Goal: Task Accomplishment & Management: Use online tool/utility

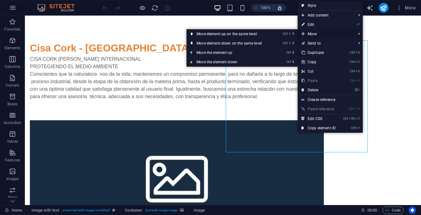
click at [321, 34] on span "Move" at bounding box center [326, 33] width 56 height 9
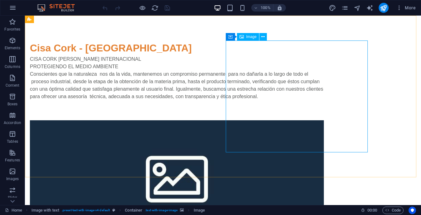
click at [252, 36] on span "Image" at bounding box center [252, 37] width 10 height 4
click at [257, 36] on icon at bounding box center [257, 37] width 3 height 7
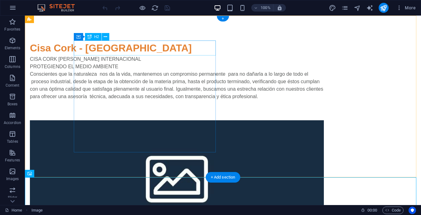
click at [105, 46] on div "Cisa Cork - [GEOGRAPHIC_DATA]" at bounding box center [177, 48] width 294 height 15
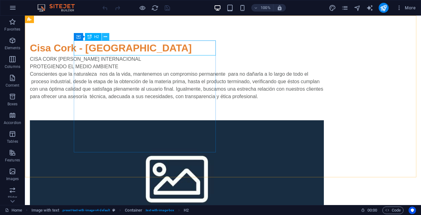
click at [108, 35] on button at bounding box center [105, 36] width 7 height 7
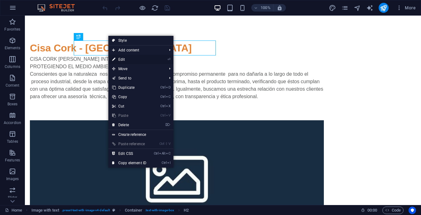
click at [122, 58] on link "⏎ Edit" at bounding box center [129, 59] width 42 height 9
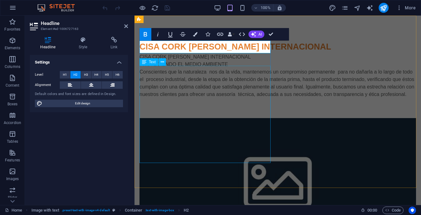
scroll to position [12, 2]
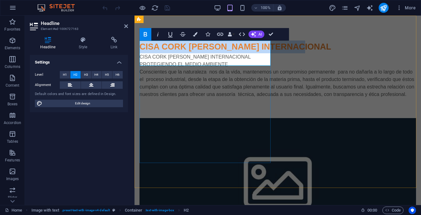
drag, startPoint x: 205, startPoint y: 58, endPoint x: 141, endPoint y: 50, distance: 64.7
click at [141, 50] on h2 "CISA CORK [PERSON_NAME] INTERNACIONAL" at bounding box center [278, 47] width 277 height 13
click at [145, 35] on icon "button" at bounding box center [145, 34] width 7 height 7
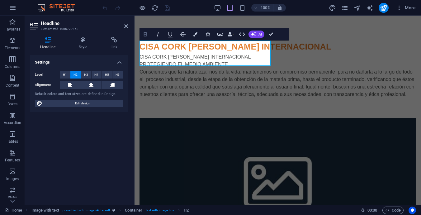
click at [143, 33] on icon "button" at bounding box center [145, 34] width 7 height 7
click at [183, 46] on strong "CISA CORK [PERSON_NAME] INTERNACIONAL" at bounding box center [236, 46] width 192 height 9
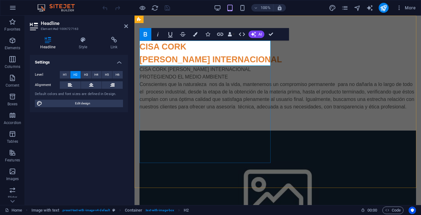
click at [159, 46] on strong "CISA CORK [PERSON_NAME] INTERNACIONAL" at bounding box center [211, 53] width 143 height 22
click at [183, 61] on strong "CISA CORK [PERSON_NAME] INTERNACIONAL" at bounding box center [211, 53] width 143 height 22
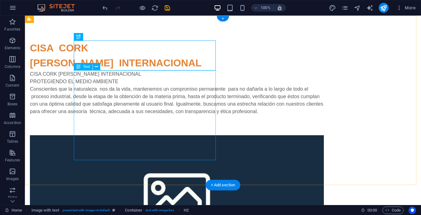
click at [98, 83] on div "CISA CORK [PERSON_NAME] INTERNACIONAL PROTEGIENDO EL MEDIO AMBIENTE Conscientes…" at bounding box center [177, 100] width 294 height 60
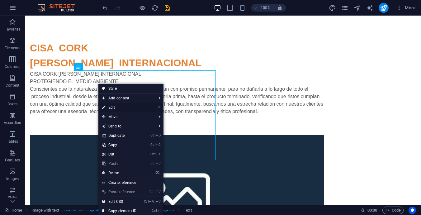
click at [110, 105] on link "⏎ Edit" at bounding box center [119, 107] width 42 height 9
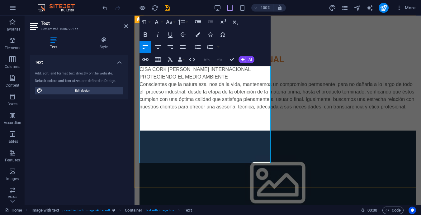
click at [230, 70] on p "CISA CORK [PERSON_NAME] INTERNACIONAL" at bounding box center [278, 69] width 277 height 7
click at [259, 111] on p "Conscientes que la naturaleza nos da la vida, mantenemos un compromiso permanen…" at bounding box center [278, 96] width 277 height 30
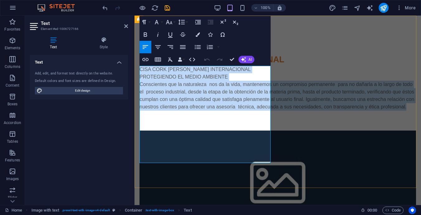
drag, startPoint x: 257, startPoint y: 146, endPoint x: 141, endPoint y: 72, distance: 137.1
click at [141, 72] on div "CISA CORK [PERSON_NAME] INTERNACIONAL PROTEGIENDO EL MEDIO AMBIENTE Conscientes…" at bounding box center [278, 96] width 277 height 60
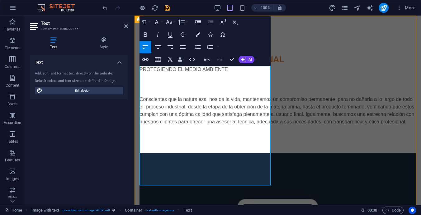
scroll to position [2939, 0]
click at [141, 98] on p "Conscientes que la naturaleza nos da la vida, mantenemos un compromiso permanen…" at bounding box center [278, 111] width 277 height 30
click at [142, 98] on p "Conscientes que la naturaleza nos da la vida, mantenemos un compromiso permanen…" at bounding box center [278, 111] width 277 height 30
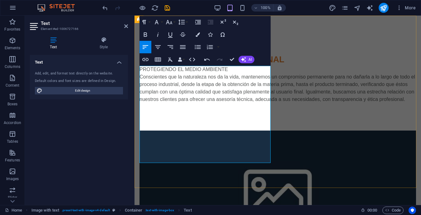
click at [205, 103] on p "Conscientes que la naturaleza nos da la vida, mantenemos un compromiso permanen…" at bounding box center [278, 88] width 277 height 30
click at [255, 103] on p "Conscientes que la naturaleza nos da la vida, mantenemos un compromiso permanen…" at bounding box center [278, 88] width 277 height 30
click at [143, 69] on p "PROTEGIENDO EL MEDIO AMBIENTE" at bounding box center [278, 69] width 277 height 7
click at [257, 103] on p "Conscientes que la naturaleza nos da la vida, mantenemos un compromiso permanen…" at bounding box center [278, 88] width 277 height 30
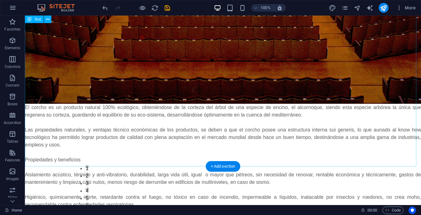
scroll to position [1033, 0]
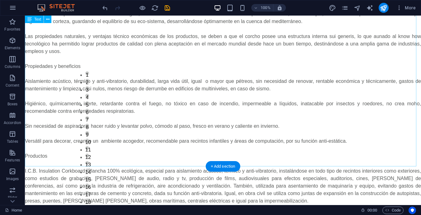
drag, startPoint x: 180, startPoint y: 146, endPoint x: 156, endPoint y: 141, distance: 25.2
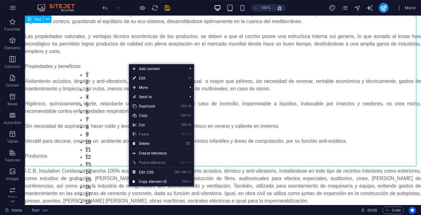
click at [32, 21] on div "Text" at bounding box center [34, 19] width 19 height 7
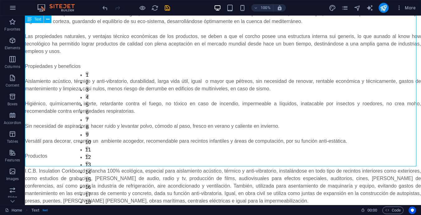
click at [37, 20] on span "Text" at bounding box center [37, 19] width 7 height 4
click at [48, 18] on icon at bounding box center [47, 19] width 3 height 7
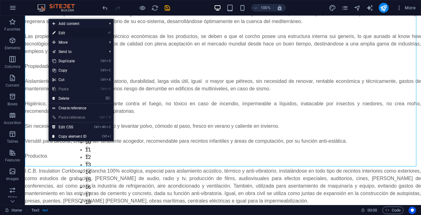
click at [63, 31] on link "⏎ Edit" at bounding box center [70, 32] width 42 height 9
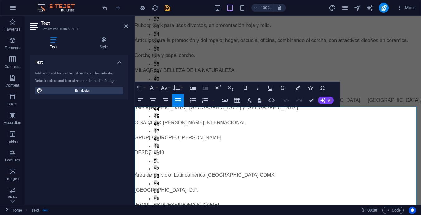
scroll to position [402, 0]
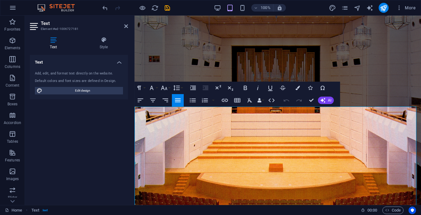
click at [178, 98] on icon "button" at bounding box center [177, 100] width 7 height 7
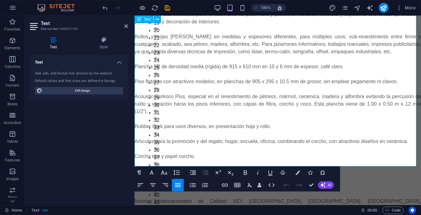
scroll to position [963, 0]
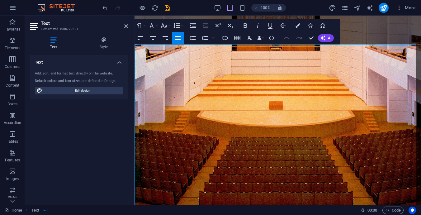
scroll to position [434, 0]
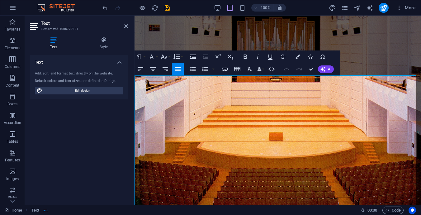
drag, startPoint x: 294, startPoint y: 147, endPoint x: 135, endPoint y: 79, distance: 172.2
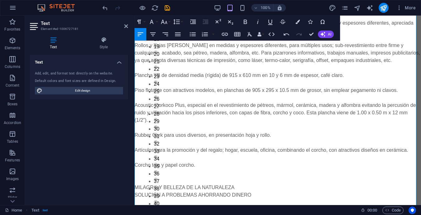
scroll to position [932, 0]
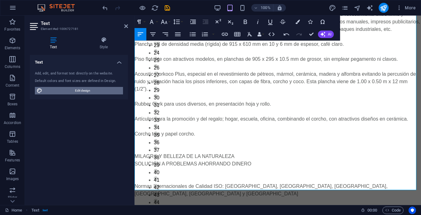
click at [79, 92] on span "Edit design" at bounding box center [82, 90] width 77 height 7
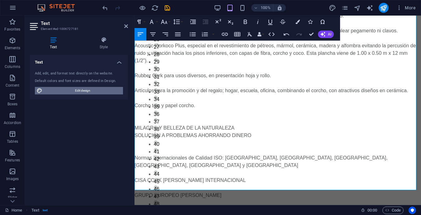
select select "px"
select select "400"
select select "px"
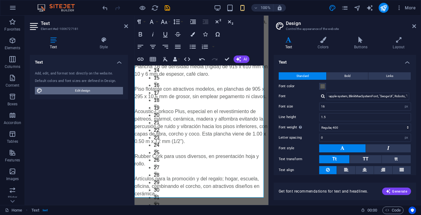
scroll to position [1125, 0]
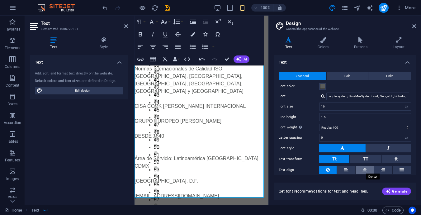
click at [364, 172] on icon at bounding box center [365, 169] width 4 height 7
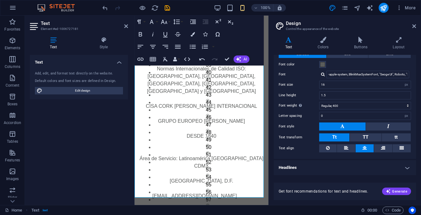
scroll to position [0, 0]
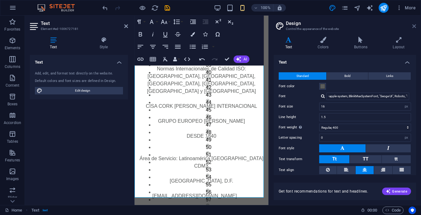
click at [415, 26] on icon at bounding box center [415, 26] width 4 height 5
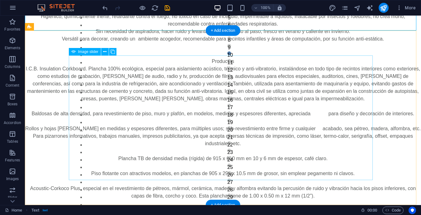
scroll to position [1162, 0]
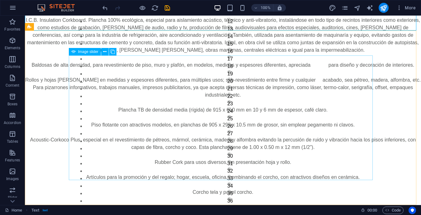
click at [89, 51] on span "Image slider" at bounding box center [88, 52] width 20 height 4
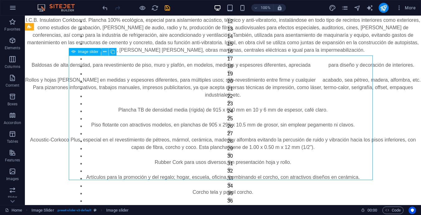
click at [103, 52] on icon at bounding box center [104, 52] width 3 height 7
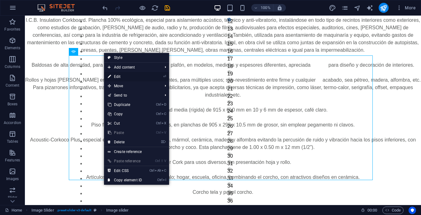
click at [114, 76] on link "⏎ Edit" at bounding box center [125, 76] width 42 height 9
select select "px"
select select "ms"
select select "s"
select select "progressive"
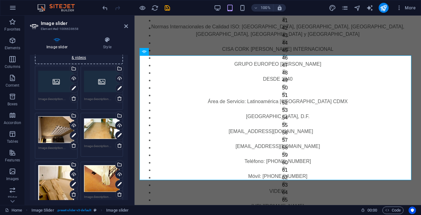
scroll to position [0, 0]
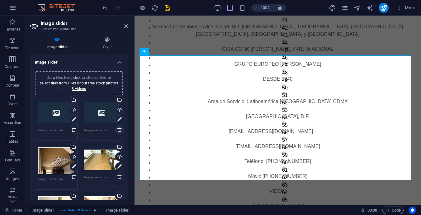
click at [118, 131] on icon at bounding box center [119, 129] width 5 height 5
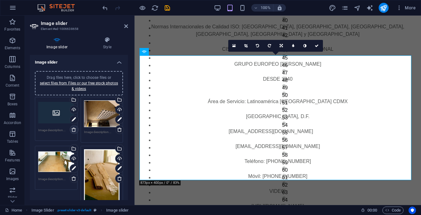
click at [71, 130] on icon at bounding box center [73, 129] width 5 height 5
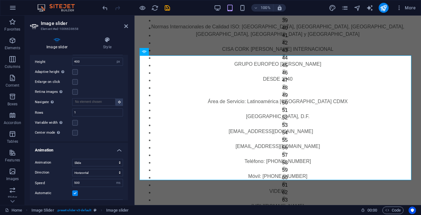
scroll to position [3084, 0]
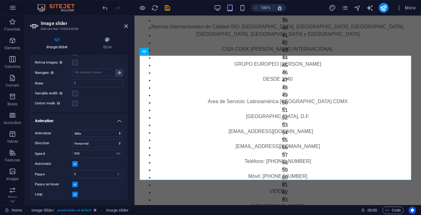
click at [0, 0] on input "Dots" at bounding box center [0, 0] width 0 height 0
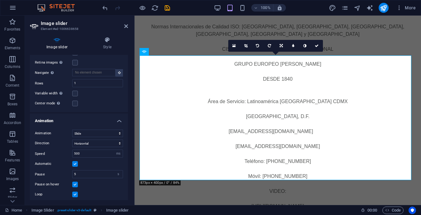
click at [118, 201] on select "Off On demand Progressive" at bounding box center [97, 204] width 51 height 7
click at [115, 181] on div "Pause on hover" at bounding box center [79, 184] width 88 height 7
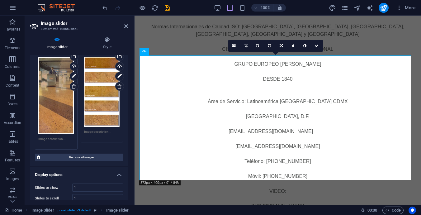
scroll to position [2866, 0]
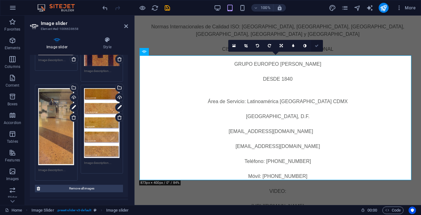
click at [317, 46] on icon at bounding box center [317, 46] width 4 height 4
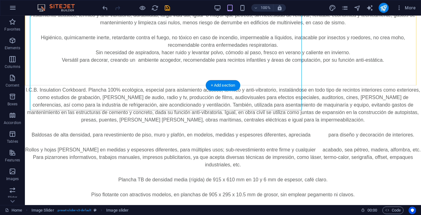
scroll to position [1162, 0]
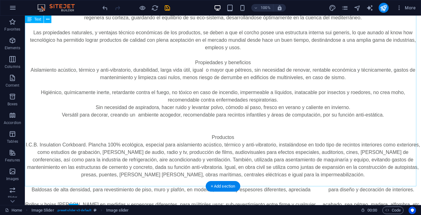
scroll to position [975, 0]
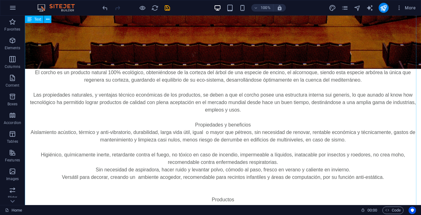
click at [37, 20] on span "Text" at bounding box center [37, 19] width 7 height 4
click at [48, 20] on icon at bounding box center [47, 19] width 3 height 7
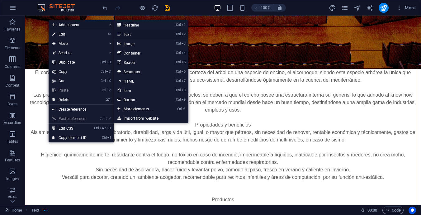
click at [131, 33] on link "Ctrl 2 Text" at bounding box center [139, 34] width 51 height 9
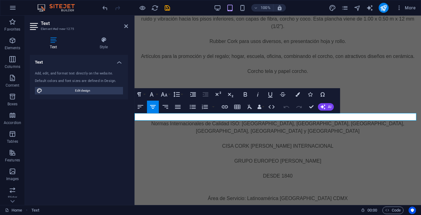
scroll to position [1016, 0]
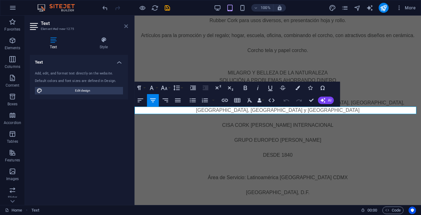
click at [127, 28] on icon at bounding box center [126, 26] width 4 height 5
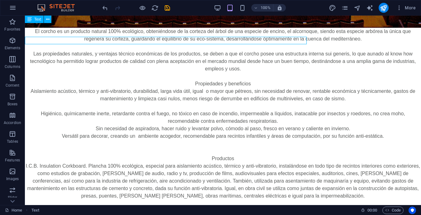
scroll to position [1086, 0]
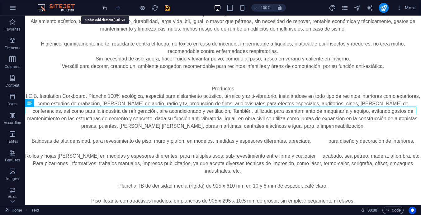
click at [102, 7] on icon "undo" at bounding box center [105, 7] width 7 height 7
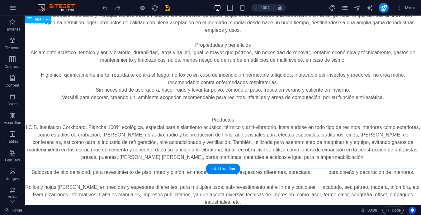
scroll to position [1023, 0]
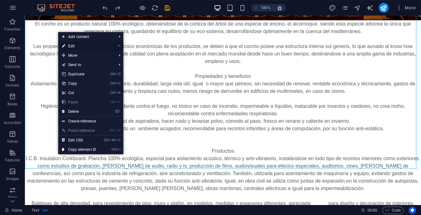
click at [83, 45] on link "⏎ Edit" at bounding box center [79, 45] width 42 height 9
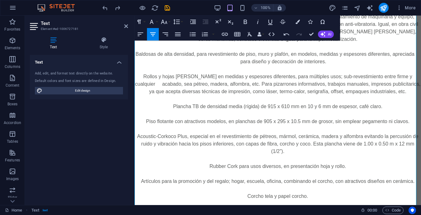
scroll to position [901, 0]
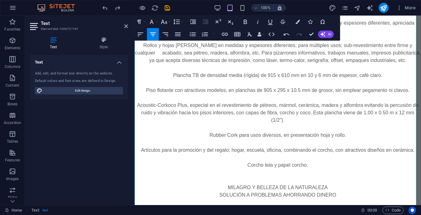
drag, startPoint x: 285, startPoint y: 180, endPoint x: 263, endPoint y: 105, distance: 77.8
click at [263, 105] on div "El corcho es un producto natural 100% ecológico, obteniéndose de la corteza del…" at bounding box center [278, 112] width 287 height 621
click at [155, 34] on icon "button" at bounding box center [152, 34] width 7 height 7
drag, startPoint x: 139, startPoint y: 134, endPoint x: 155, endPoint y: 33, distance: 101.7
click at [155, 33] on icon "button" at bounding box center [152, 34] width 7 height 7
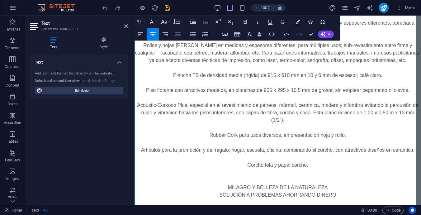
click at [178, 35] on icon "button" at bounding box center [177, 34] width 7 height 7
click at [153, 34] on icon "button" at bounding box center [153, 34] width 6 height 4
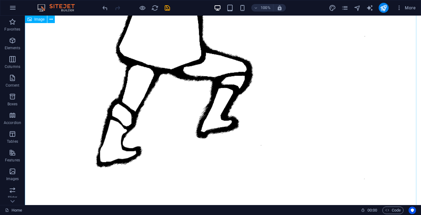
scroll to position [351, 0]
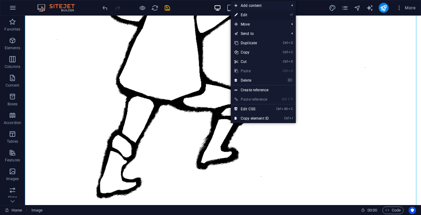
click at [248, 15] on link "⏎ Edit" at bounding box center [252, 14] width 42 height 9
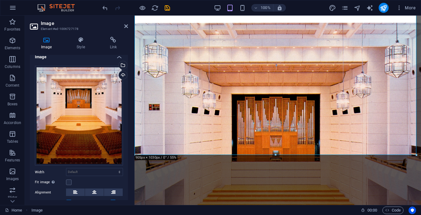
scroll to position [0, 0]
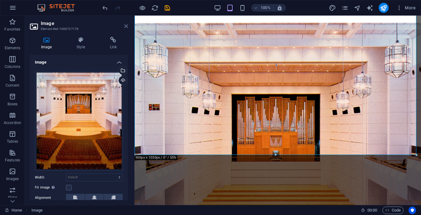
click at [125, 25] on icon at bounding box center [126, 26] width 4 height 5
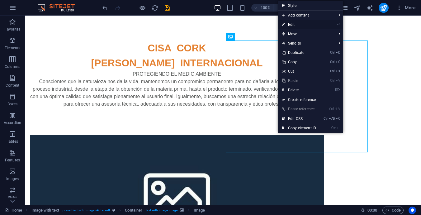
click at [287, 23] on link "⏎ Edit" at bounding box center [299, 24] width 42 height 9
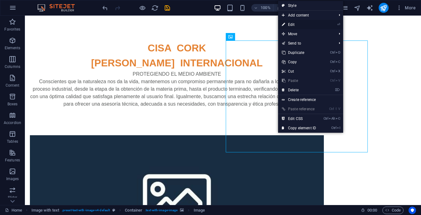
select select "px"
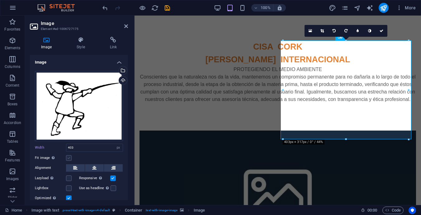
click at [69, 157] on label at bounding box center [69, 158] width 6 height 6
click at [0, 0] on input "Fit image Automatically fit image to a fixed width and height" at bounding box center [0, 0] width 0 height 0
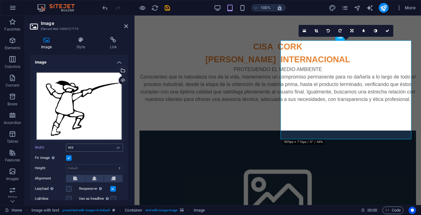
scroll to position [31, 0]
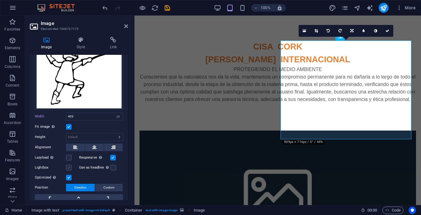
click at [70, 166] on label at bounding box center [69, 168] width 6 height 6
click at [0, 0] on input "Lightbox" at bounding box center [0, 0] width 0 height 0
click at [70, 166] on label at bounding box center [69, 168] width 6 height 6
click at [0, 0] on input "Lightbox" at bounding box center [0, 0] width 0 height 0
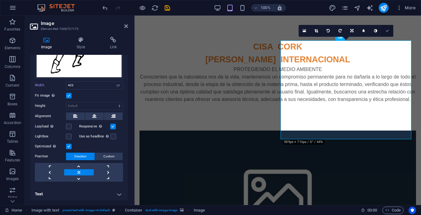
click at [387, 31] on icon at bounding box center [388, 31] width 4 height 4
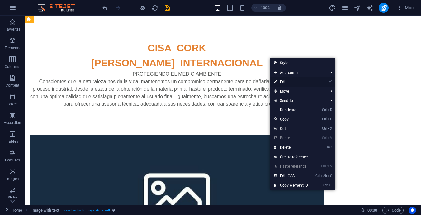
click at [281, 81] on link "⏎ Edit" at bounding box center [291, 81] width 42 height 9
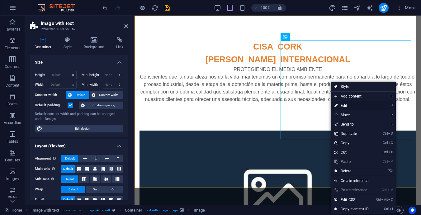
click at [344, 104] on link "⏎ Edit" at bounding box center [352, 105] width 42 height 9
select select "px"
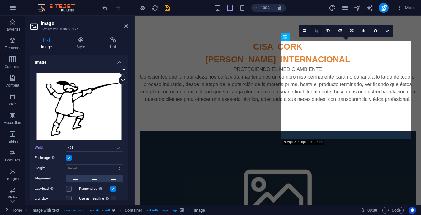
click at [315, 31] on icon at bounding box center [316, 31] width 3 height 4
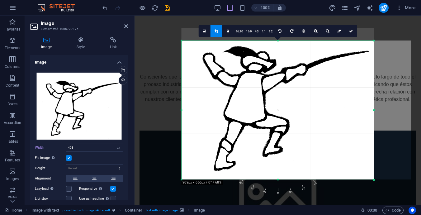
drag, startPoint x: 278, startPoint y: 34, endPoint x: 275, endPoint y: 47, distance: 13.2
click at [275, 47] on div "180 170 160 150 140 130 120 110 100 90 80 70 60 50 40 30 20 10 0 -10 -20 -30 -4…" at bounding box center [278, 110] width 192 height 139
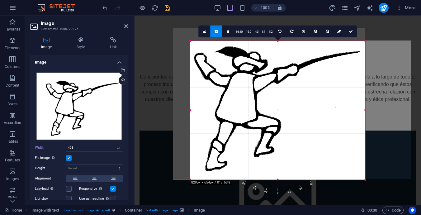
drag, startPoint x: 183, startPoint y: 111, endPoint x: 200, endPoint y: 120, distance: 19.2
click at [200, 120] on div "180 170 160 150 140 130 120 110 100 90 80 70 60 50 40 30 20 10 0 -10 -20 -30 -4…" at bounding box center [277, 110] width 175 height 139
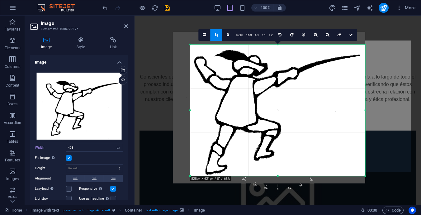
drag, startPoint x: 278, startPoint y: 180, endPoint x: 278, endPoint y: 173, distance: 7.2
click at [278, 173] on div "180 170 160 150 140 130 120 110 100 90 80 70 60 50 40 30 20 10 0 -10 -20 -30 -4…" at bounding box center [277, 111] width 175 height 132
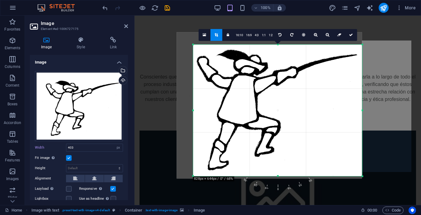
drag, startPoint x: 366, startPoint y: 109, endPoint x: 360, endPoint y: 115, distance: 8.6
click at [360, 115] on div "180 170 160 150 140 130 120 110 100 90 80 70 60 50 40 30 20 10 0 -10 -20 -30 -4…" at bounding box center [277, 111] width 169 height 132
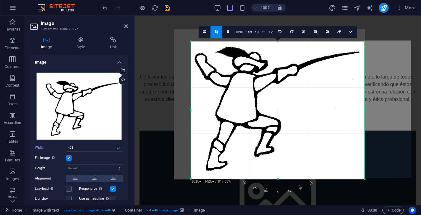
drag, startPoint x: 362, startPoint y: 110, endPoint x: 367, endPoint y: 116, distance: 7.8
click at [365, 116] on div "180 170 160 150 140 130 120 110 100 90 80 70 60 50 40 30 20 10 0 -10 -20 -30 -4…" at bounding box center [278, 109] width 174 height 137
click at [280, 109] on div at bounding box center [269, 104] width 191 height 150
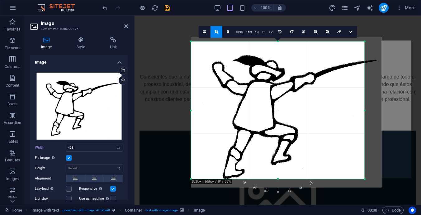
drag, startPoint x: 280, startPoint y: 109, endPoint x: 297, endPoint y: 117, distance: 19.1
click at [297, 117] on div at bounding box center [286, 112] width 191 height 150
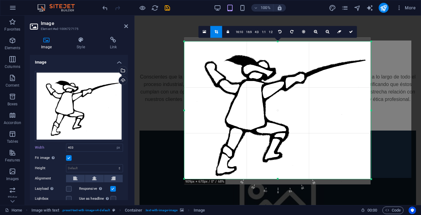
drag, startPoint x: 364, startPoint y: 110, endPoint x: 377, endPoint y: 113, distance: 13.2
click at [372, 113] on div "180 170 160 150 140 130 120 110 100 90 80 70 60 50 40 30 20 10 0 -10 -20 -30 -4…" at bounding box center [278, 109] width 187 height 137
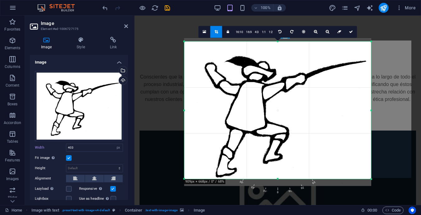
click at [277, 116] on div at bounding box center [278, 111] width 187 height 147
click at [352, 31] on icon at bounding box center [351, 32] width 4 height 4
type input "600"
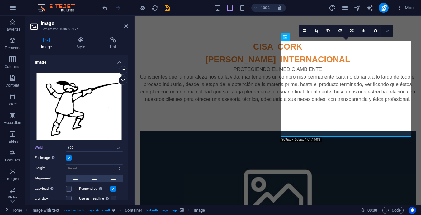
click at [389, 28] on link at bounding box center [388, 31] width 12 height 12
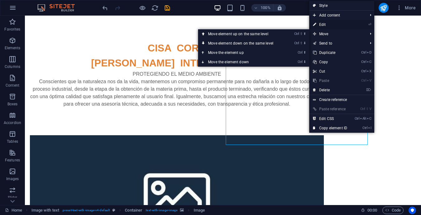
click at [324, 22] on link "⏎ Edit" at bounding box center [331, 24] width 42 height 9
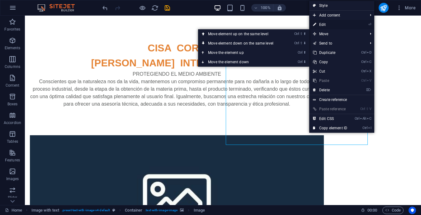
select select "px"
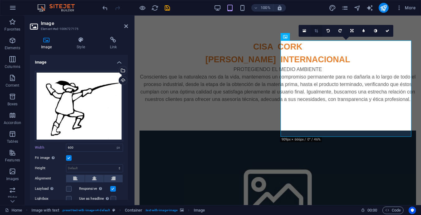
click at [314, 31] on link at bounding box center [317, 31] width 12 height 12
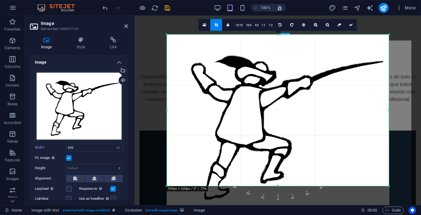
drag, startPoint x: 382, startPoint y: 36, endPoint x: 398, endPoint y: 15, distance: 26.4
click at [398, 16] on section "Favorites Elements Columns Content Boxes Accordion Tables Features Images Slide…" at bounding box center [210, 111] width 421 height 190
click at [263, 110] on div at bounding box center [278, 122] width 222 height 175
drag, startPoint x: 276, startPoint y: 187, endPoint x: 276, endPoint y: 208, distance: 21.5
click at [276, 205] on section "Favorites Elements Columns Content Boxes Accordion Tables Features Images Slide…" at bounding box center [210, 111] width 421 height 190
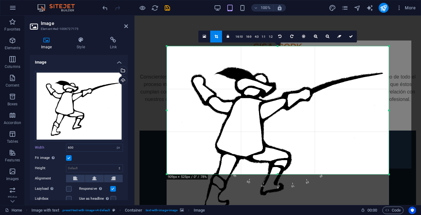
drag, startPoint x: 278, startPoint y: 186, endPoint x: 280, endPoint y: 163, distance: 23.5
click at [280, 163] on div "180 170 160 150 140 130 120 110 100 90 80 70 60 50 40 30 20 10 0 -10 -20 -30 -4…" at bounding box center [278, 110] width 222 height 128
click at [349, 36] on icon at bounding box center [351, 37] width 4 height 4
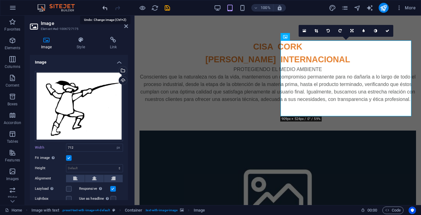
click at [105, 8] on icon "undo" at bounding box center [105, 7] width 7 height 7
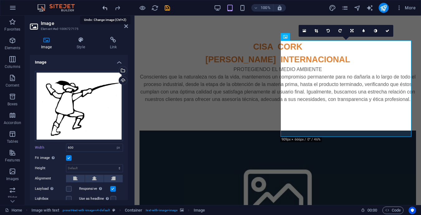
click at [105, 8] on icon "undo" at bounding box center [105, 7] width 7 height 7
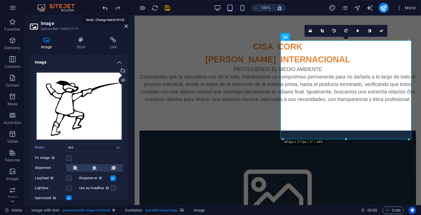
click at [105, 8] on icon "undo" at bounding box center [105, 7] width 7 height 7
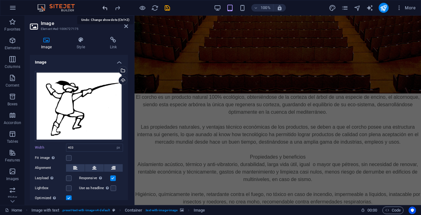
scroll to position [705, 0]
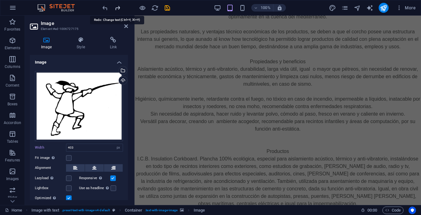
click at [118, 7] on icon "redo" at bounding box center [117, 7] width 7 height 7
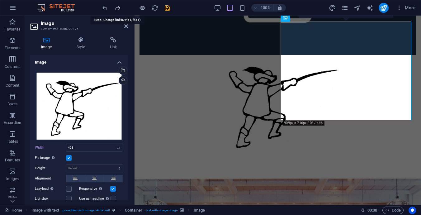
scroll to position [0, 0]
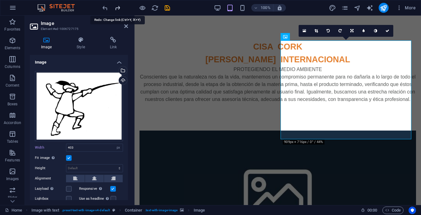
click at [119, 8] on icon "redo" at bounding box center [117, 7] width 7 height 7
click at [117, 7] on icon "redo" at bounding box center [117, 7] width 7 height 7
click at [118, 7] on icon "redo" at bounding box center [117, 7] width 7 height 7
type input "600"
click at [388, 28] on link at bounding box center [388, 31] width 12 height 12
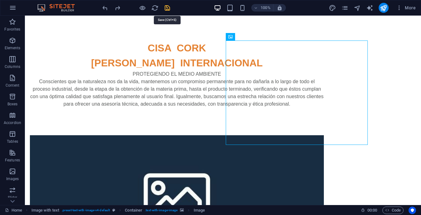
click at [169, 7] on icon "save" at bounding box center [167, 7] width 7 height 7
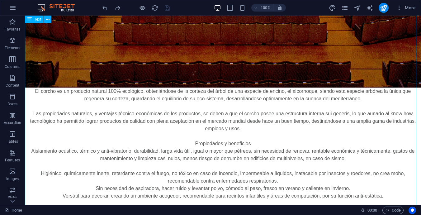
scroll to position [966, 0]
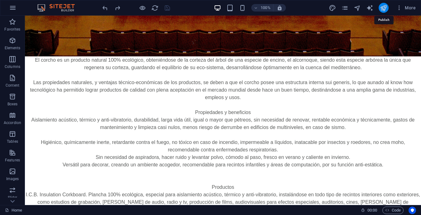
click at [385, 5] on icon "publish" at bounding box center [383, 7] width 7 height 7
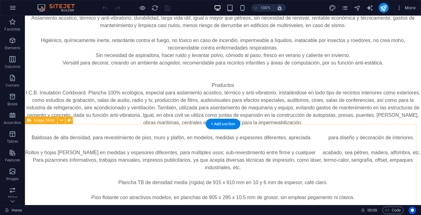
scroll to position [1006, 0]
